Goal: Transaction & Acquisition: Purchase product/service

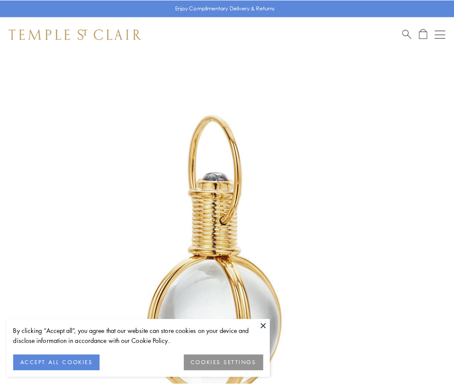
scroll to position [226, 0]
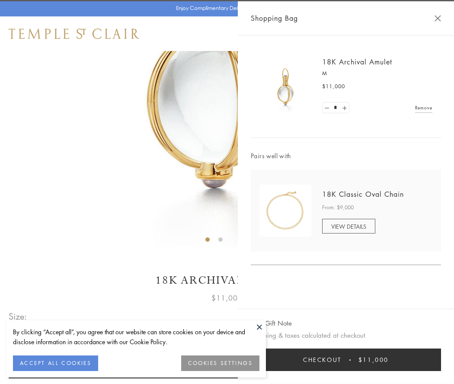
click at [346, 360] on button "Checkout $11,000" at bounding box center [346, 359] width 190 height 22
